Goal: Information Seeking & Learning: Learn about a topic

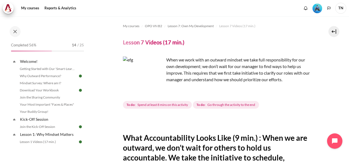
scroll to position [255, 0]
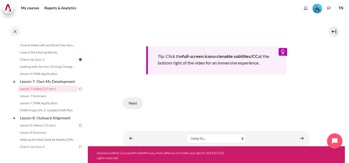
click at [138, 103] on button "Next" at bounding box center [133, 104] width 20 height 12
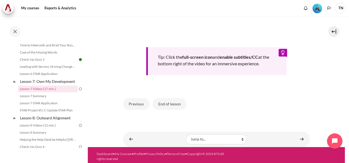
scroll to position [255, 0]
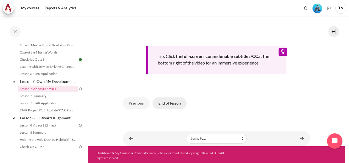
click at [173, 99] on button "End of lesson" at bounding box center [170, 104] width 34 height 12
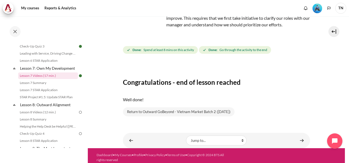
scroll to position [400, 0]
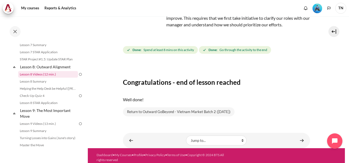
click at [52, 78] on link "Lesson 8 Videos (12 min.)" at bounding box center [48, 74] width 60 height 7
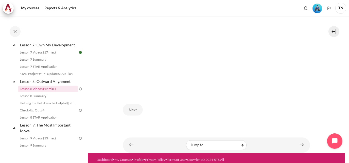
scroll to position [207, 0]
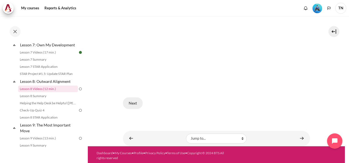
click at [131, 99] on button "Next" at bounding box center [133, 104] width 20 height 12
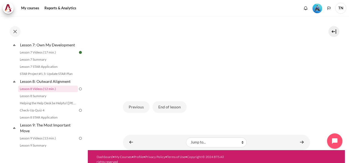
scroll to position [207, 0]
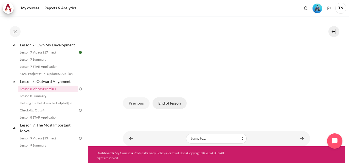
click at [168, 102] on button "End of lesson" at bounding box center [170, 104] width 34 height 12
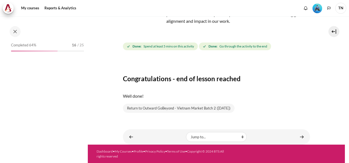
scroll to position [385, 0]
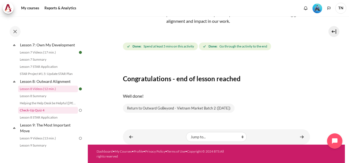
click at [48, 114] on link "Check-Up Quiz 4" at bounding box center [48, 110] width 60 height 7
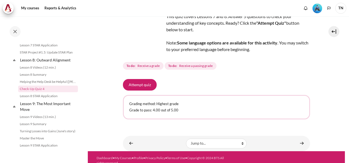
scroll to position [48, 0]
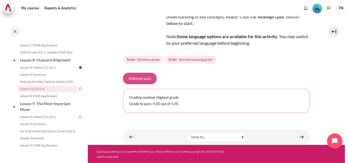
click at [141, 79] on button "Attempt quiz" at bounding box center [140, 79] width 34 height 12
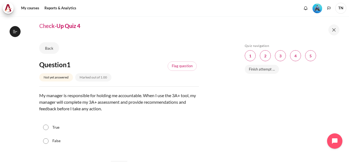
scroll to position [27, 0]
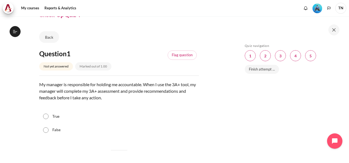
click at [48, 129] on input "False" at bounding box center [45, 129] width 5 height 5
radio input "true"
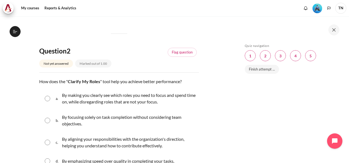
scroll to position [165, 0]
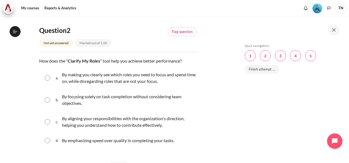
click at [48, 122] on input "Content" at bounding box center [47, 121] width 5 height 5
radio input "true"
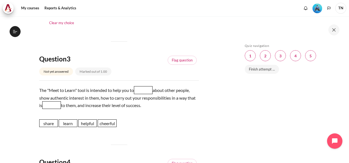
scroll to position [330, 0]
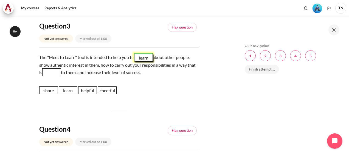
drag, startPoint x: 69, startPoint y: 90, endPoint x: 145, endPoint y: 57, distance: 83.1
click at [145, 57] on span "learn" at bounding box center [143, 58] width 19 height 8
drag, startPoint x: 87, startPoint y: 90, endPoint x: 60, endPoint y: 72, distance: 32.6
click at [60, 72] on span "helpful" at bounding box center [60, 72] width 19 height 8
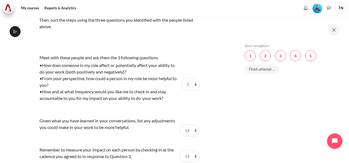
scroll to position [522, 0]
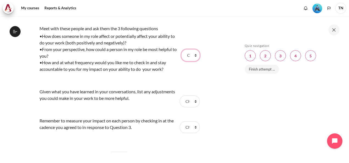
click at [193, 55] on select "Choose... Step 2 Step 3 Step 1" at bounding box center [191, 55] width 18 height 12
select select "1"
click at [182, 49] on select "Choose... Step 2 Step 3 Step 1" at bounding box center [191, 55] width 18 height 12
click at [189, 98] on select "Choose... Step 2 Step 3 Step 1" at bounding box center [190, 102] width 20 height 12
select select "3"
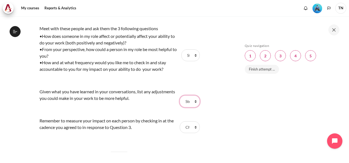
click at [180, 96] on select "Choose... Step 2 Step 3 Step 1" at bounding box center [190, 102] width 20 height 12
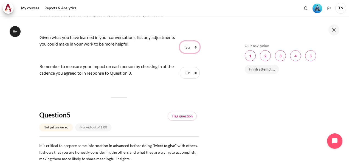
scroll to position [577, 0]
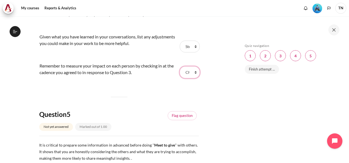
click at [188, 72] on select "Choose... Step 2 Step 3 Step 1" at bounding box center [190, 72] width 20 height 12
select select "2"
click at [180, 66] on select "Choose... Step 2 Step 3 Step 1" at bounding box center [190, 72] width 20 height 12
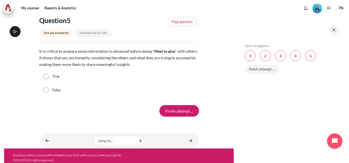
scroll to position [674, 0]
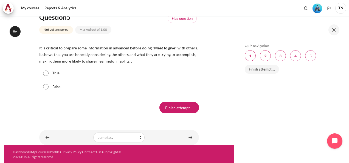
click at [46, 73] on input "True" at bounding box center [45, 73] width 5 height 5
radio input "true"
click at [180, 107] on input "Finish attempt ..." at bounding box center [180, 108] width 40 height 12
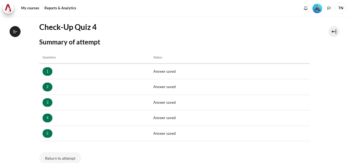
scroll to position [82, 0]
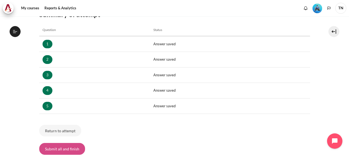
click at [59, 145] on button "Submit all and finish" at bounding box center [62, 149] width 46 height 12
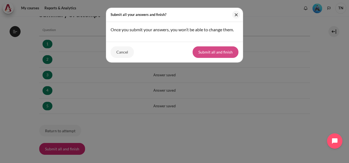
click at [209, 54] on button "Submit all and finish" at bounding box center [216, 52] width 46 height 12
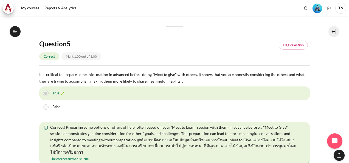
scroll to position [1075, 0]
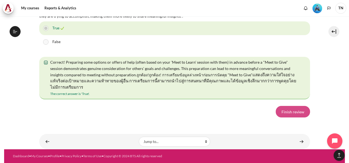
click at [287, 113] on link "Finish review" at bounding box center [293, 112] width 34 height 12
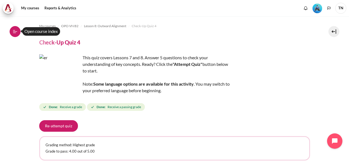
click at [17, 31] on icon at bounding box center [15, 31] width 4 height 0
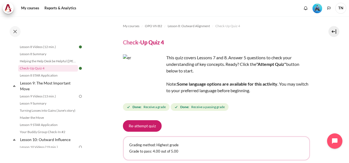
scroll to position [431, 0]
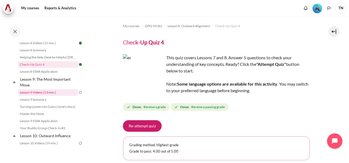
click at [54, 96] on link "Lesson 9 Videos (13 min.)" at bounding box center [48, 92] width 60 height 7
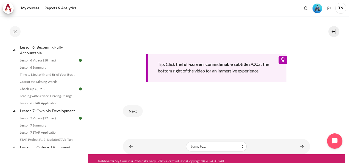
scroll to position [268, 0]
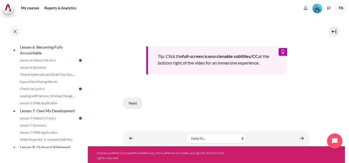
click at [134, 103] on button "Next" at bounding box center [133, 104] width 20 height 12
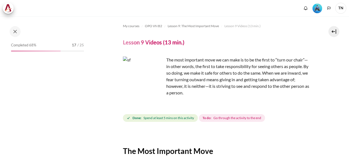
scroll to position [185, 0]
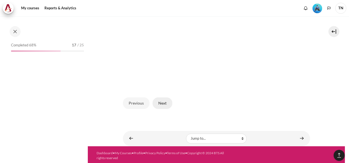
click at [162, 101] on button "Next" at bounding box center [163, 104] width 20 height 12
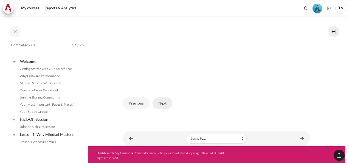
scroll to position [435, 0]
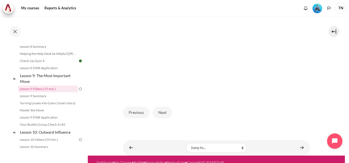
scroll to position [185, 0]
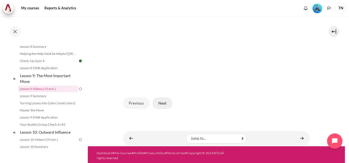
click at [161, 103] on button "Next" at bounding box center [163, 104] width 20 height 12
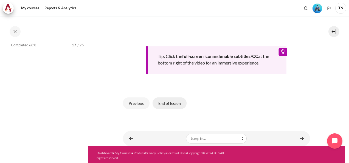
scroll to position [435, 0]
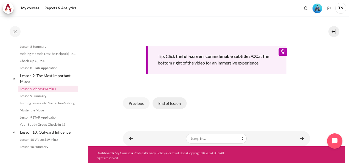
click at [161, 103] on button "End of lesson" at bounding box center [170, 104] width 34 height 12
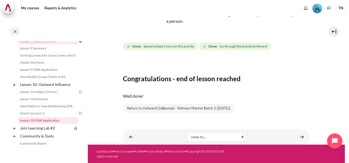
scroll to position [490, 0]
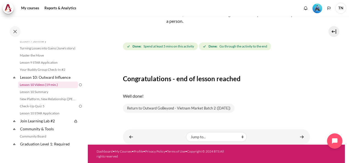
click at [58, 88] on link "Lesson 10 Videos (19 min.)" at bounding box center [48, 85] width 60 height 7
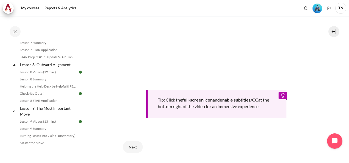
scroll to position [245, 0]
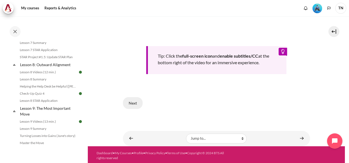
click at [137, 102] on button "Next" at bounding box center [133, 103] width 20 height 12
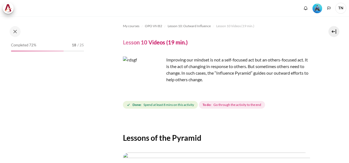
scroll to position [171, 0]
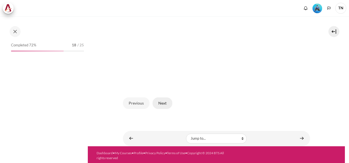
click at [166, 101] on button "Next" at bounding box center [163, 104] width 20 height 12
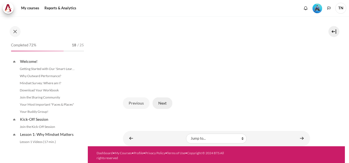
scroll to position [486, 0]
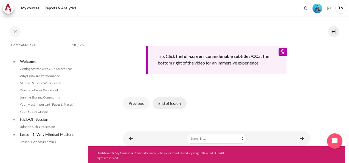
scroll to position [486, 0]
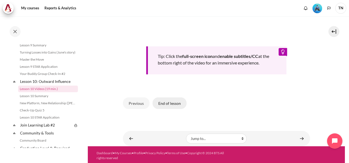
click at [171, 101] on button "End of lesson" at bounding box center [170, 104] width 34 height 12
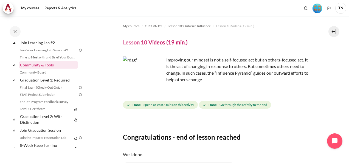
scroll to position [541, 0]
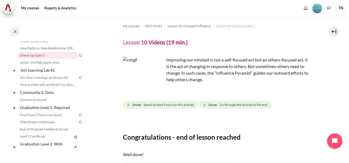
click at [48, 59] on link "Check-Up Quiz 5" at bounding box center [48, 55] width 60 height 7
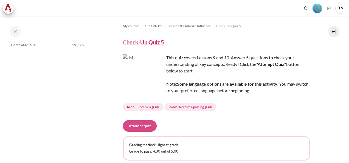
click at [147, 127] on button "Attempt quiz" at bounding box center [140, 126] width 34 height 12
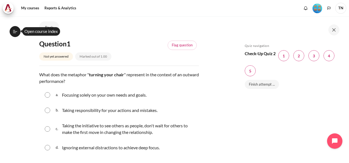
scroll to position [55, 0]
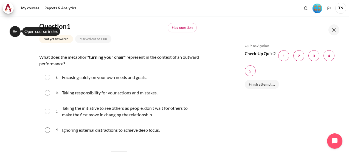
click at [112, 115] on p "Taking the initiative to see others as people, don't wait for others to make th…" at bounding box center [129, 111] width 134 height 13
radio input "true"
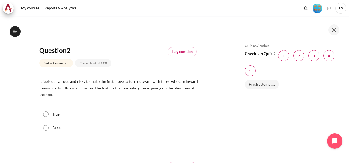
scroll to position [192, 0]
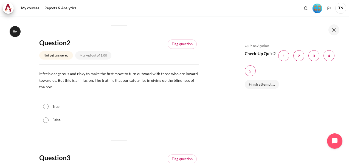
click at [64, 107] on div "True" at bounding box center [119, 107] width 160 height 14
click at [58, 105] on label "True" at bounding box center [55, 106] width 7 height 5
click at [49, 105] on input "True" at bounding box center [45, 106] width 5 height 5
radio input "true"
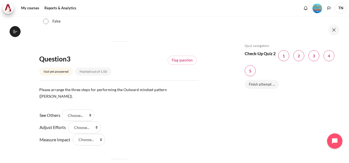
scroll to position [302, 0]
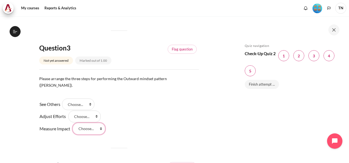
click at [89, 125] on select "Choose... Step 2 Step 3 Step 1" at bounding box center [89, 129] width 32 height 12
select select "2"
click at [73, 123] on select "Choose... Step 2 Step 3 Step 1" at bounding box center [89, 129] width 32 height 12
click at [84, 112] on select "Choose... Step 2 Step 3 Step 1" at bounding box center [84, 117] width 32 height 12
select select "1"
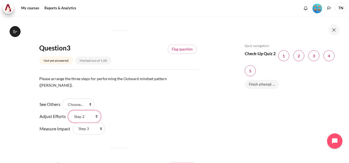
click at [68, 111] on select "Choose... Step 2 Step 3 Step 1" at bounding box center [84, 117] width 32 height 12
click at [84, 99] on select "Choose... Step 2 Step 3 Step 1" at bounding box center [78, 105] width 32 height 12
select select "3"
click at [64, 99] on select "Choose... Step 2 Step 3 Step 1" at bounding box center [78, 105] width 32 height 12
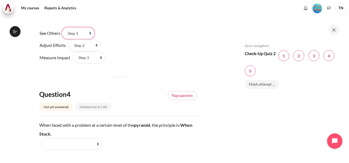
scroll to position [412, 0]
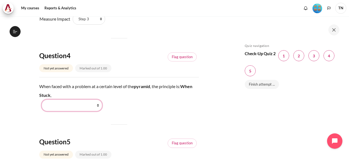
click at [87, 100] on select "Work Harder Go Higher Go Lower Stay Put" at bounding box center [72, 106] width 60 height 12
select select "3"
click at [42, 100] on select "Work Harder Go Higher Go Lower Stay Put" at bounding box center [72, 106] width 60 height 12
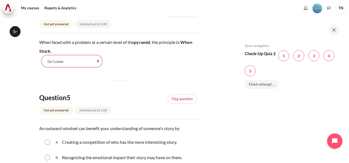
scroll to position [494, 0]
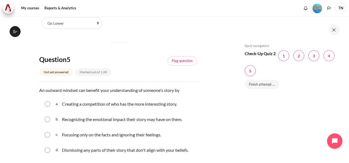
click at [123, 116] on p "Recognizing the emotional impact their story may have on them." at bounding box center [122, 119] width 120 height 7
radio input "true"
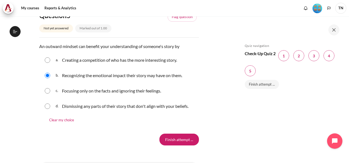
scroll to position [564, 0]
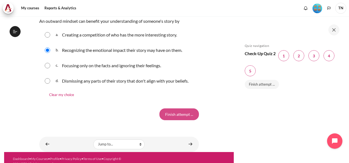
click at [178, 109] on input "Finish attempt ..." at bounding box center [180, 115] width 40 height 12
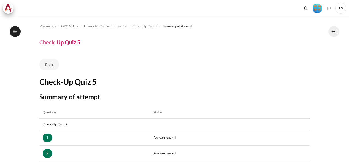
scroll to position [130, 0]
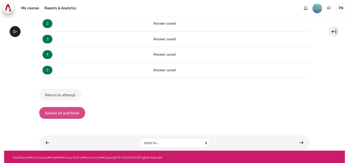
click at [66, 112] on button "Submit all and finish" at bounding box center [62, 113] width 46 height 12
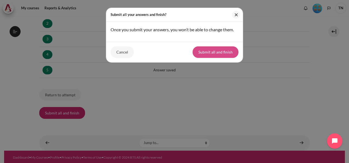
click at [213, 56] on button "Submit all and finish" at bounding box center [216, 52] width 46 height 12
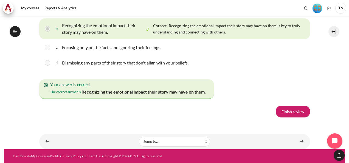
scroll to position [1021, 0]
click at [299, 112] on link "Finish review" at bounding box center [293, 112] width 34 height 12
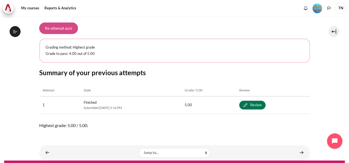
scroll to position [81, 0]
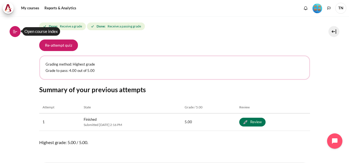
click at [16, 31] on icon at bounding box center [15, 31] width 5 height 5
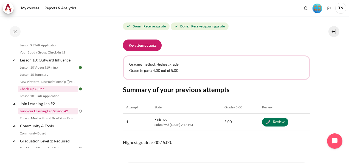
click at [53, 115] on link "Join Your Learning Lab Session #2" at bounding box center [48, 111] width 60 height 7
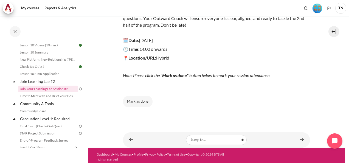
scroll to position [94, 0]
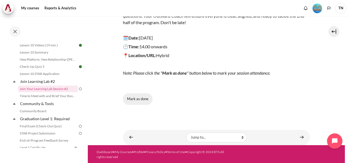
click at [146, 98] on button "Mark as done" at bounding box center [138, 99] width 30 height 12
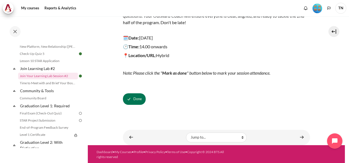
scroll to position [546, 0]
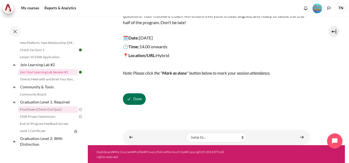
click at [60, 113] on link "Final Exam (Check-Out Quiz)" at bounding box center [48, 109] width 60 height 7
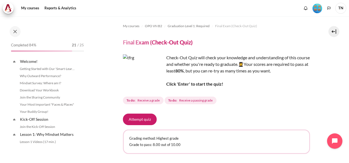
scroll to position [567, 0]
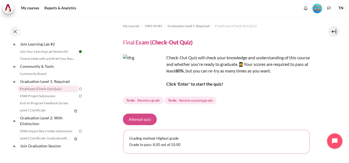
click at [147, 120] on button "Attempt quiz" at bounding box center [140, 120] width 34 height 12
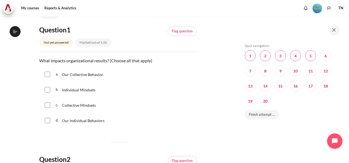
scroll to position [55, 0]
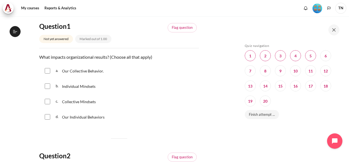
click at [90, 72] on span "Our Collective Behavior." at bounding box center [83, 71] width 42 height 5
checkbox input "true"
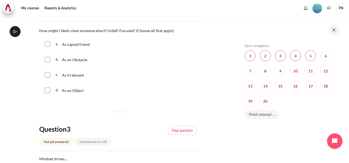
scroll to position [220, 0]
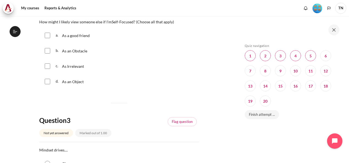
click at [65, 52] on span "As an Obstacle" at bounding box center [74, 51] width 25 height 5
checkbox input "true"
click at [71, 65] on span "As Irrelevant" at bounding box center [73, 66] width 22 height 5
checkbox input "true"
click at [74, 85] on div "As an Object" at bounding box center [73, 81] width 23 height 9
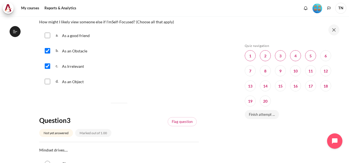
checkbox input "true"
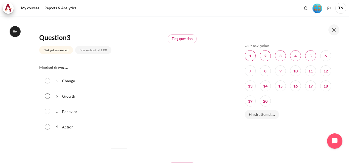
scroll to position [302, 0]
click at [68, 111] on span "Behavior" at bounding box center [69, 112] width 15 height 5
radio input "true"
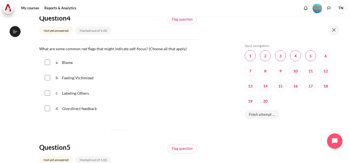
scroll to position [467, 0]
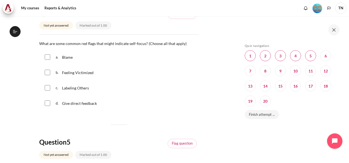
click at [85, 88] on span "Labeling Others" at bounding box center [75, 88] width 27 height 5
checkbox input "true"
click at [81, 71] on span "Feeling Victimized" at bounding box center [78, 72] width 32 height 5
checkbox input "true"
click at [70, 58] on span "Blame" at bounding box center [67, 57] width 11 height 5
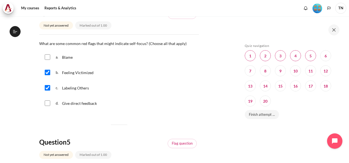
checkbox input "true"
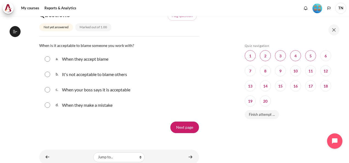
scroll to position [604, 0]
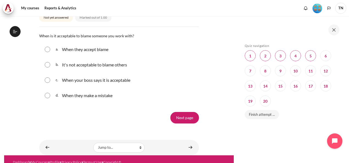
click at [104, 66] on p "It's not acceptable to blame others" at bounding box center [94, 65] width 65 height 7
radio input "true"
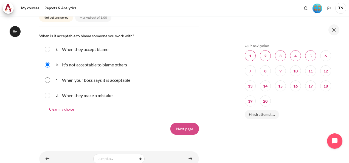
click at [181, 129] on input "Next page" at bounding box center [185, 129] width 29 height 12
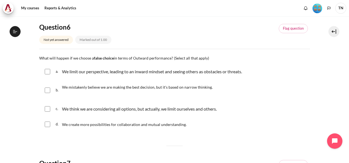
scroll to position [55, 0]
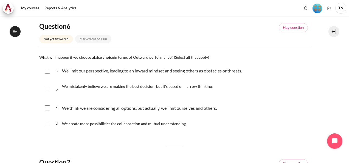
click at [113, 110] on p "We think we are considering all options, but actually, we limit ourselves and o…" at bounding box center [139, 108] width 155 height 7
checkbox input "true"
click at [106, 88] on span "We mistakenly believe we are making the best decision, but it's based on narrow…" at bounding box center [137, 86] width 151 height 5
checkbox input "true"
click at [106, 71] on p "We limit our perspective, leading to an inward mindset and seeing others as obs…" at bounding box center [152, 71] width 180 height 7
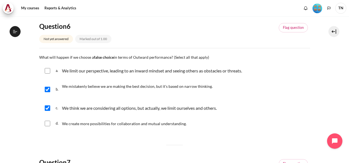
checkbox input "true"
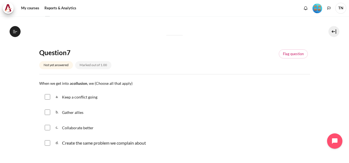
scroll to position [192, 0]
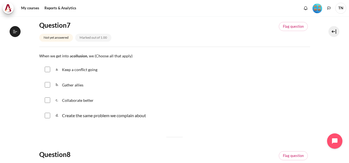
click at [73, 88] on div "Gather allies" at bounding box center [73, 84] width 22 height 9
checkbox input "true"
click at [76, 73] on div "Keep a conflict going" at bounding box center [80, 69] width 36 height 9
checkbox input "true"
click at [83, 116] on div "Create the same problem we complain about" at bounding box center [104, 115] width 84 height 7
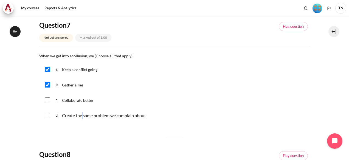
checkbox input "true"
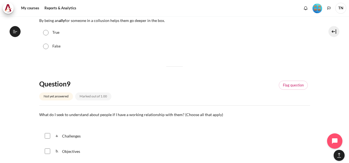
scroll to position [330, 0]
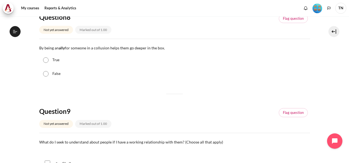
click at [57, 60] on label "True" at bounding box center [55, 59] width 7 height 5
click at [49, 60] on input "True" at bounding box center [45, 59] width 5 height 5
radio input "true"
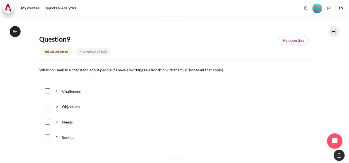
scroll to position [440, 0]
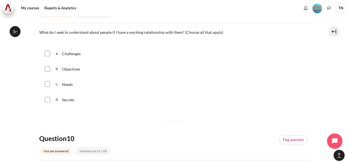
click at [67, 84] on span "Needs" at bounding box center [67, 84] width 11 height 5
checkbox input "true"
drag, startPoint x: 67, startPoint y: 68, endPoint x: 69, endPoint y: 55, distance: 13.3
click at [67, 68] on span "Objectives" at bounding box center [71, 69] width 18 height 5
checkbox input "true"
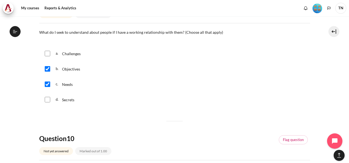
click at [69, 54] on span "Challenges" at bounding box center [71, 53] width 19 height 5
checkbox input "true"
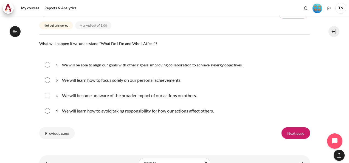
scroll to position [577, 0]
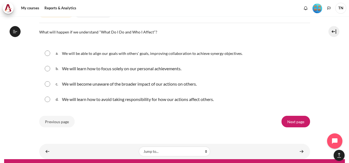
click at [88, 54] on span "We will be able to align our goals with others' goals, improving collaboration …" at bounding box center [152, 53] width 181 height 5
radio input "true"
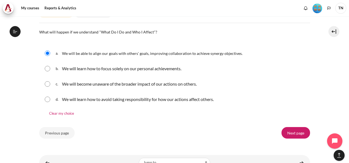
scroll to position [597, 0]
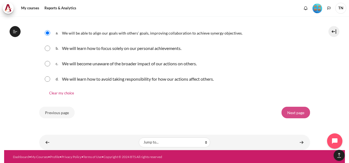
click at [294, 115] on input "Next page" at bounding box center [296, 113] width 29 height 12
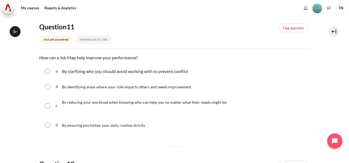
scroll to position [55, 0]
click at [103, 86] on span "By identifying areas where your role impacts others and needs improvement" at bounding box center [126, 86] width 129 height 5
radio input "true"
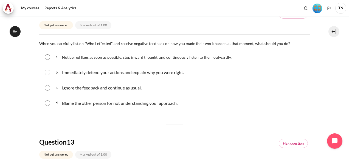
scroll to position [220, 0]
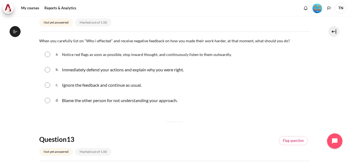
click at [103, 56] on p "Notice red flags as soon as possible, stop inward thought, and continuously lis…" at bounding box center [147, 54] width 170 height 7
radio input "true"
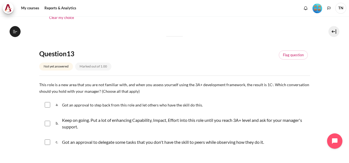
scroll to position [330, 0]
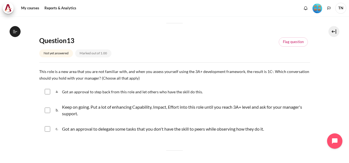
click at [105, 91] on span "Got an approval to step back from this role and let others who have the skill d…" at bounding box center [132, 92] width 141 height 5
checkbox input "true"
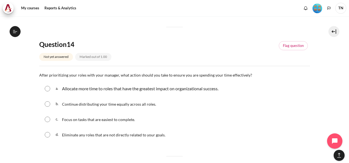
scroll to position [467, 0]
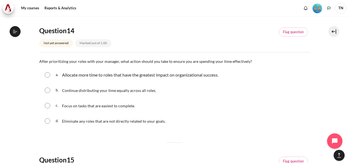
click at [104, 76] on p "Allocate more time to roles that have the greatest impact on organizational suc…" at bounding box center [140, 75] width 157 height 7
radio input "true"
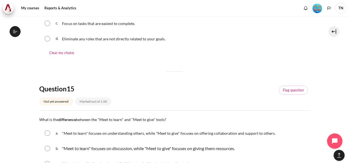
scroll to position [577, 0]
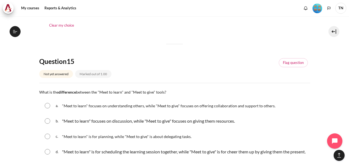
click at [100, 104] on span ""Meet to learn" focuses on understanding others, while "Meet to give" focuses o…" at bounding box center [169, 106] width 214 height 5
radio input "true"
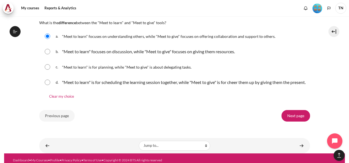
scroll to position [656, 0]
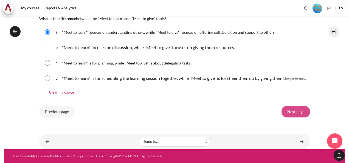
click at [288, 115] on input "Next page" at bounding box center [296, 112] width 29 height 12
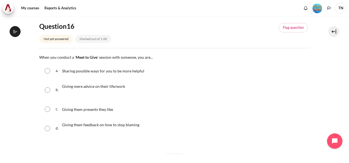
scroll to position [567, 0]
click at [113, 73] on span "Sharing possible ways for you to be more helpful" at bounding box center [103, 71] width 82 height 5
radio input "true"
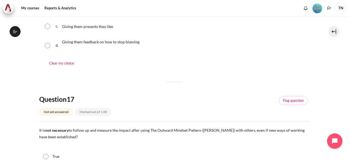
scroll to position [165, 0]
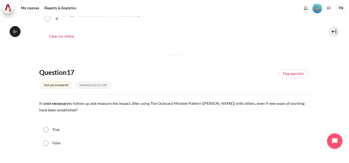
click at [75, 142] on div "False" at bounding box center [174, 144] width 271 height 14
click at [47, 143] on input "False" at bounding box center [45, 143] width 5 height 5
radio input "true"
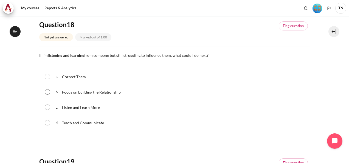
scroll to position [330, 0]
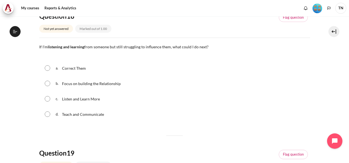
click at [85, 86] on p "Focus on building the Relationship" at bounding box center [92, 83] width 60 height 7
radio input "true"
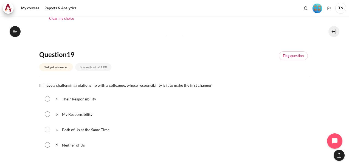
scroll to position [467, 0]
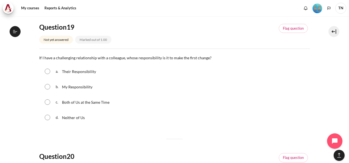
click at [84, 87] on span "My Responsibility" at bounding box center [77, 87] width 30 height 5
radio input "true"
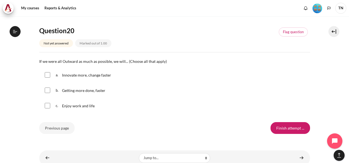
scroll to position [604, 0]
click at [95, 73] on span "Innovate more, change faster" at bounding box center [86, 75] width 49 height 5
checkbox input "true"
click at [95, 88] on span "Getting more done, faster" at bounding box center [83, 90] width 43 height 5
checkbox input "true"
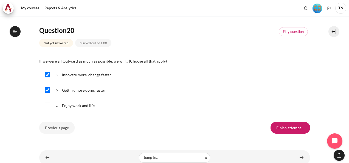
click at [86, 107] on span "Enjoy work and life" at bounding box center [78, 105] width 33 height 5
checkbox input "true"
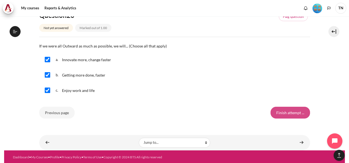
click at [287, 114] on input "Finish attempt ..." at bounding box center [291, 113] width 40 height 12
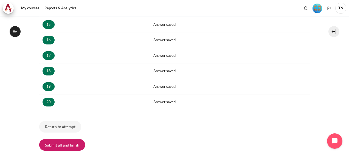
scroll to position [350, 0]
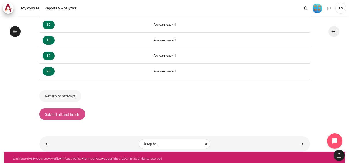
click at [71, 110] on button "Submit all and finish" at bounding box center [62, 115] width 46 height 12
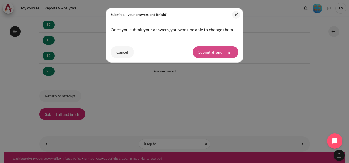
click at [209, 52] on button "Submit all and finish" at bounding box center [216, 52] width 46 height 12
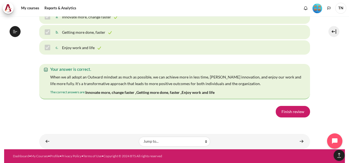
scroll to position [3924, 0]
click at [289, 110] on link "Finish review" at bounding box center [293, 112] width 34 height 12
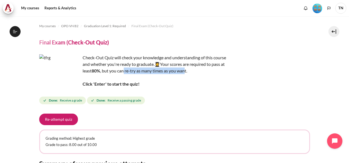
drag, startPoint x: 124, startPoint y: 71, endPoint x: 186, endPoint y: 70, distance: 61.8
click at [186, 70] on p "Check-Out Quiz will check your knowledge and understanding of this course and w…" at bounding box center [135, 70] width 192 height 33
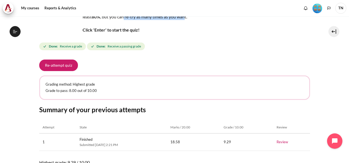
scroll to position [55, 0]
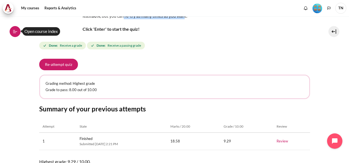
click at [17, 32] on icon at bounding box center [15, 31] width 5 height 5
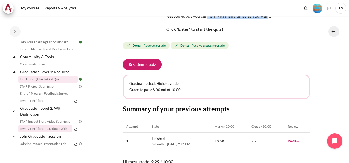
scroll to position [568, 0]
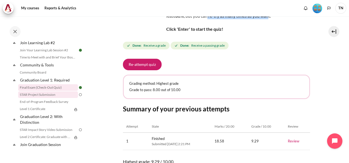
click at [55, 98] on link "STAR Project Submission" at bounding box center [48, 94] width 60 height 7
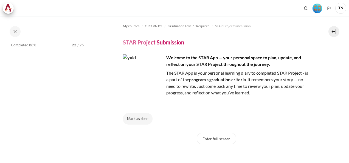
click at [132, 118] on button "Mark as done" at bounding box center [138, 119] width 30 height 12
click at [140, 120] on button "Mark as done" at bounding box center [138, 119] width 30 height 12
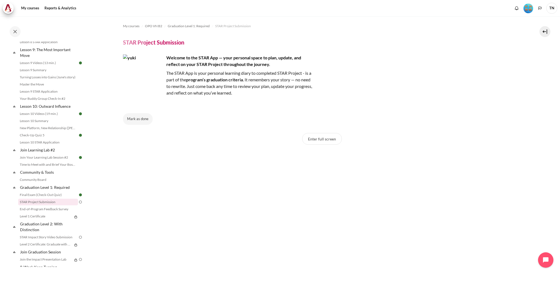
scroll to position [478, 0]
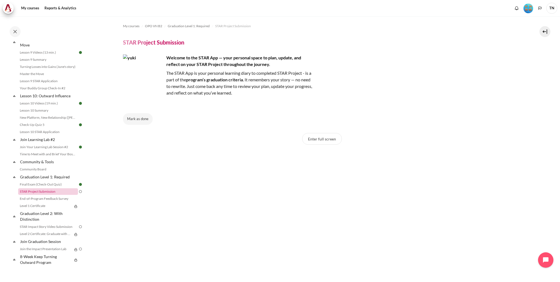
click at [57, 163] on link "STAR Project Submission" at bounding box center [48, 191] width 60 height 7
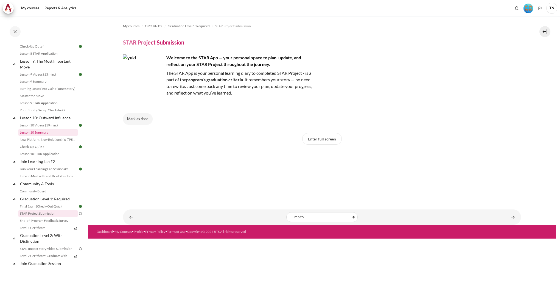
scroll to position [478, 0]
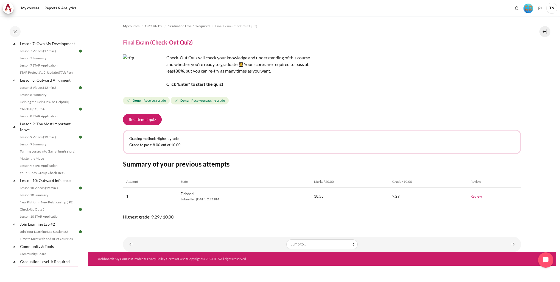
scroll to position [478, 0]
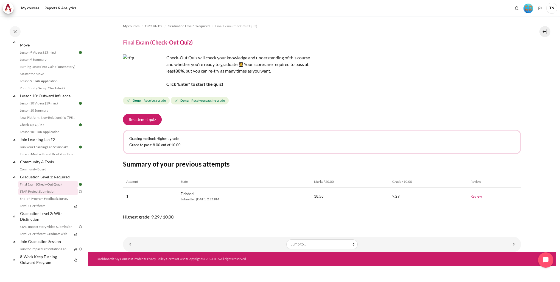
click at [35, 193] on link "STAR Project Submission" at bounding box center [48, 191] width 60 height 7
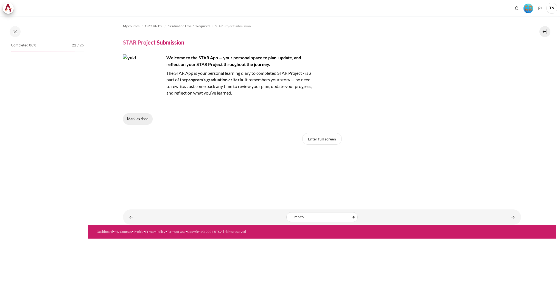
click at [137, 120] on button "Mark as done" at bounding box center [138, 119] width 30 height 12
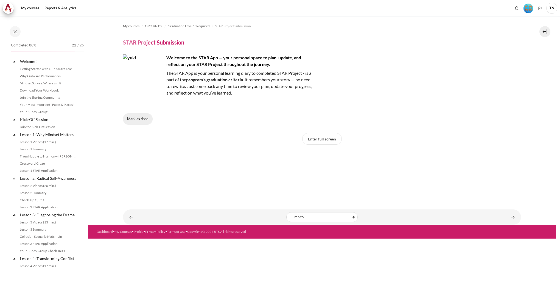
scroll to position [478, 0]
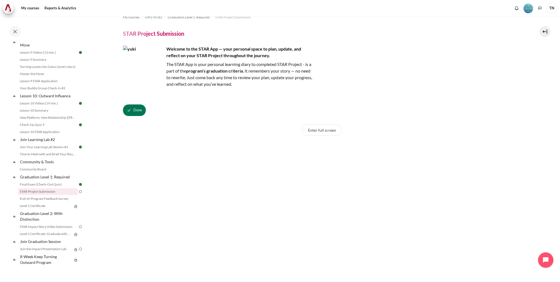
scroll to position [9, 0]
click at [132, 109] on button "Done" at bounding box center [134, 110] width 23 height 12
click at [136, 115] on button "Mark as done" at bounding box center [138, 110] width 30 height 12
click at [53, 207] on link "Level 1 Certificate" at bounding box center [45, 205] width 54 height 7
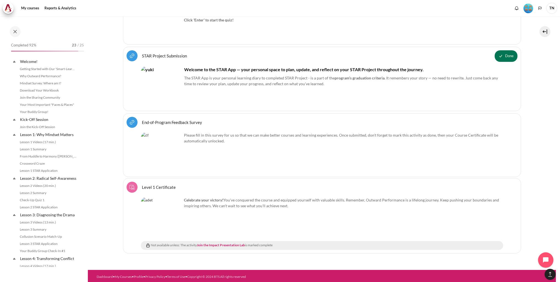
scroll to position [530, 0]
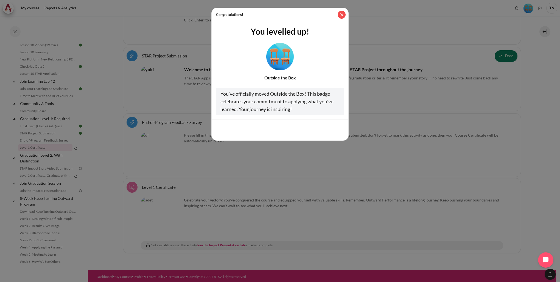
click at [344, 15] on button "Close" at bounding box center [342, 15] width 8 height 8
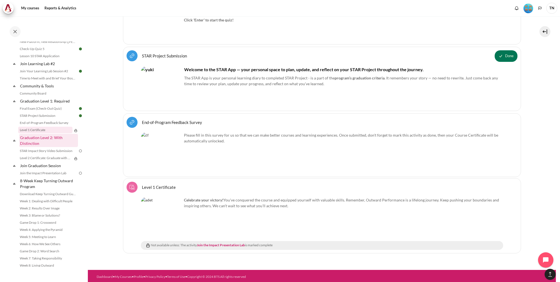
scroll to position [557, 0]
click at [56, 128] on link "Level 1 Certificate" at bounding box center [45, 127] width 54 height 7
click at [53, 149] on link "STAR Impact Story Video Submission" at bounding box center [48, 148] width 60 height 7
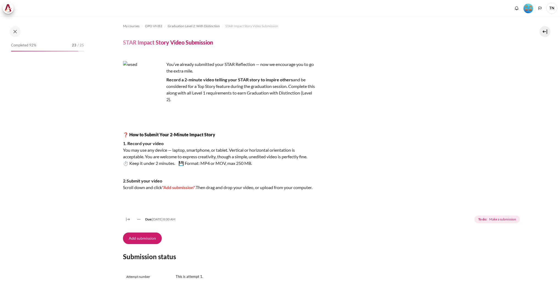
scroll to position [551, 0]
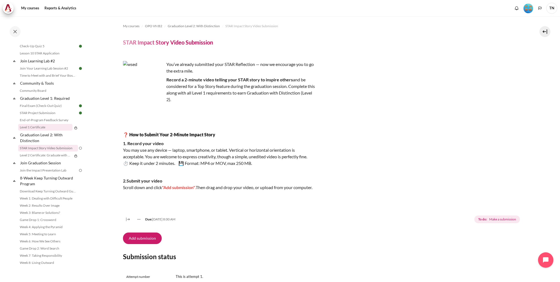
click at [49, 130] on link "Level 1 Certificate" at bounding box center [45, 127] width 54 height 7
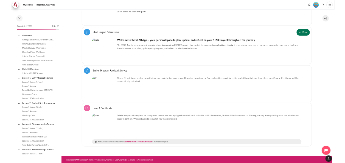
scroll to position [530, 0]
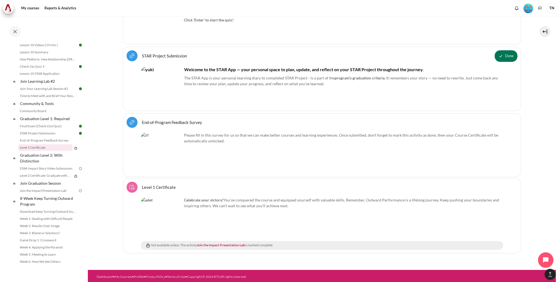
click at [161, 188] on div "Level 1 Certificate Course certificate" at bounding box center [159, 187] width 34 height 7
click at [162, 187] on span "Level 1 Certificate Course certificate" at bounding box center [159, 187] width 34 height 5
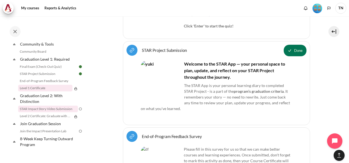
scroll to position [616, 0]
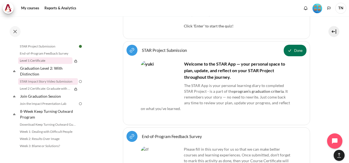
click at [59, 85] on link "STAR Impact Story Video Submission" at bounding box center [48, 81] width 60 height 7
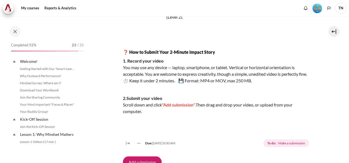
scroll to position [609, 0]
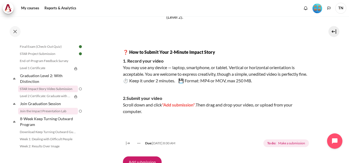
click at [51, 115] on link "Join the Impact Presentation Lab" at bounding box center [48, 111] width 60 height 7
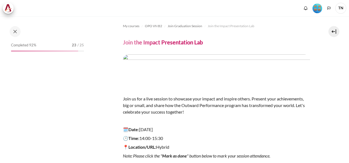
scroll to position [74, 0]
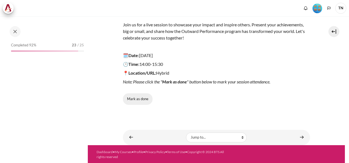
click at [145, 99] on button "Mark as done" at bounding box center [138, 99] width 30 height 12
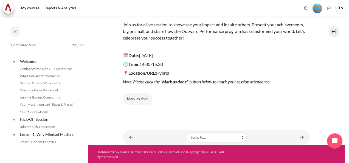
scroll to position [631, 0]
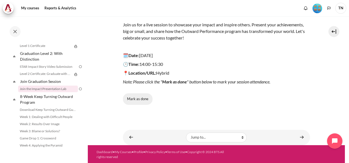
click at [140, 100] on button "Mark as done" at bounding box center [138, 99] width 30 height 12
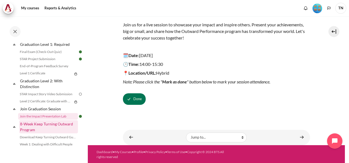
scroll to position [576, 0]
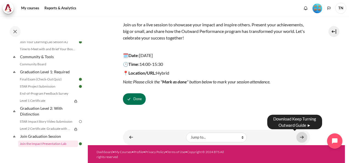
click at [297, 137] on link "Content" at bounding box center [302, 137] width 11 height 11
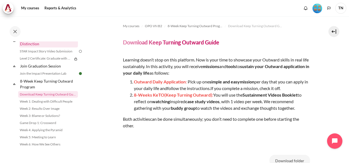
scroll to position [619, 0]
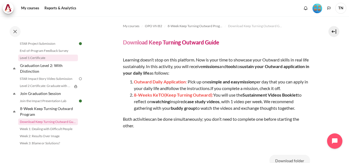
click at [42, 61] on link "Level 1 Certificate" at bounding box center [48, 58] width 60 height 7
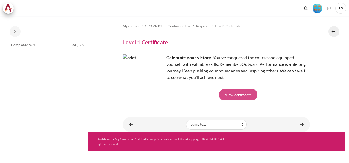
click at [226, 95] on link "View certificate" at bounding box center [238, 95] width 38 height 12
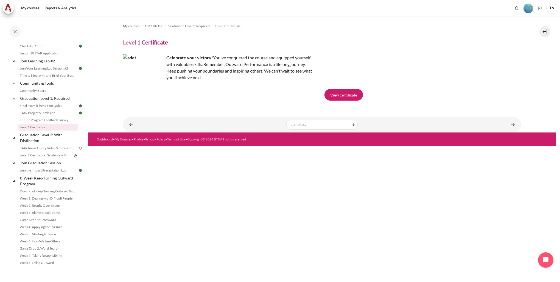
scroll to position [556, 0]
